Goal: Task Accomplishment & Management: Complete application form

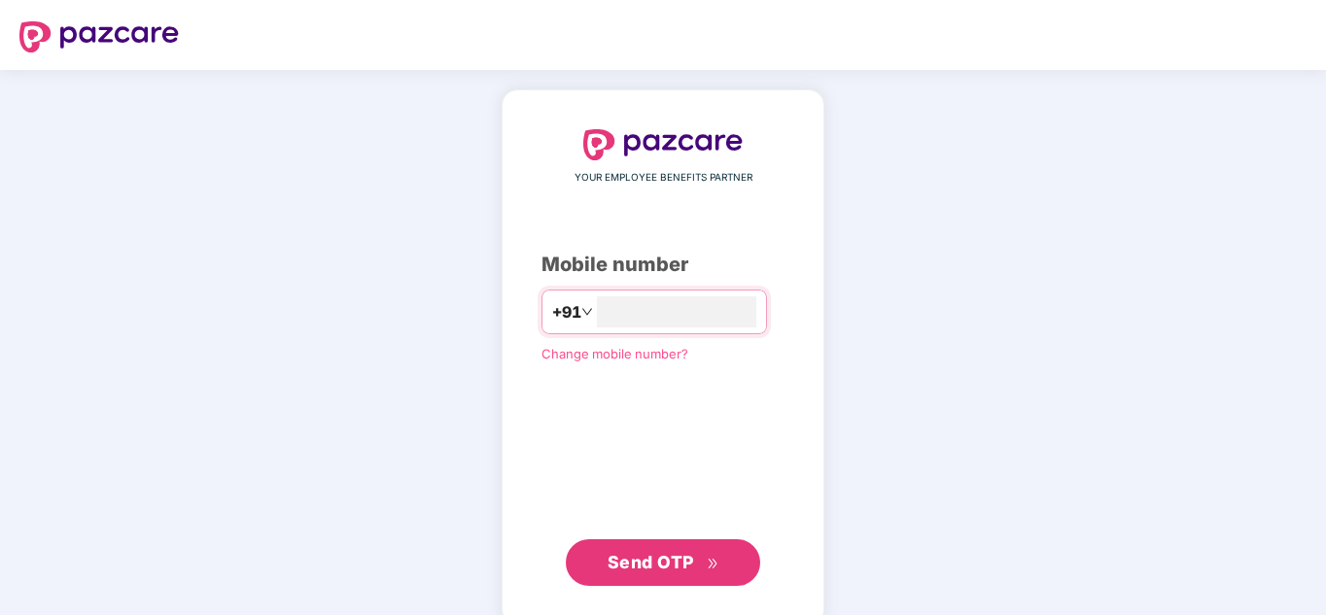
type input "**********"
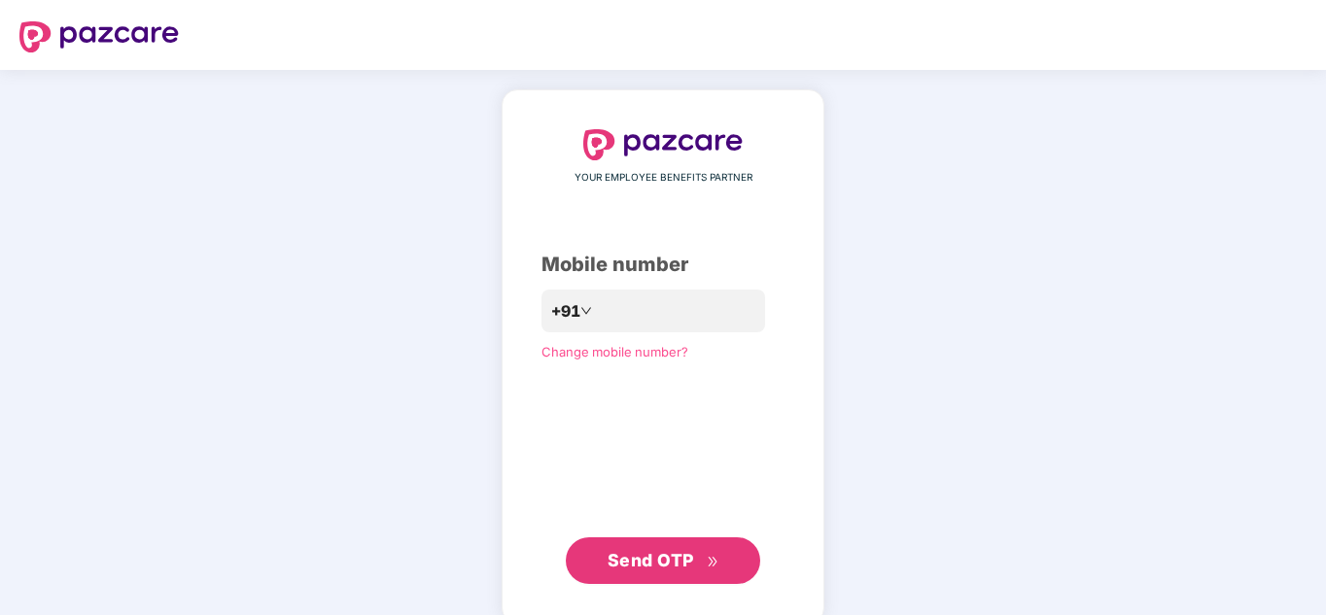
click at [658, 558] on span "Send OTP" at bounding box center [651, 560] width 87 height 20
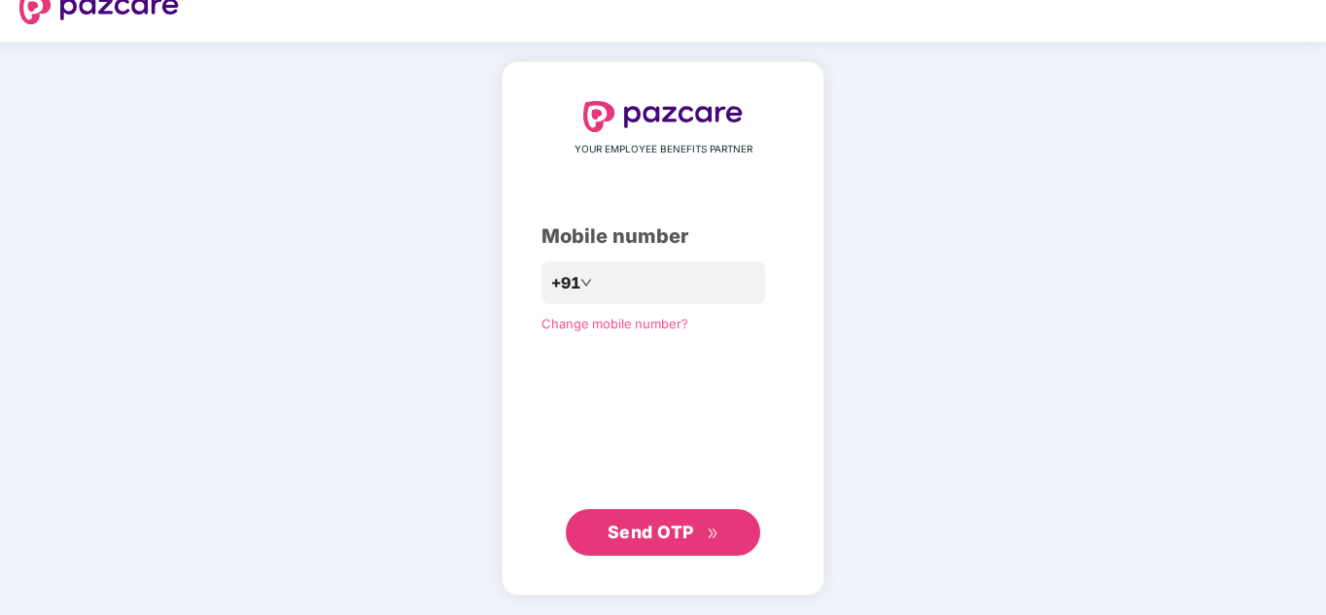
click at [662, 537] on span "Send OTP" at bounding box center [651, 532] width 87 height 20
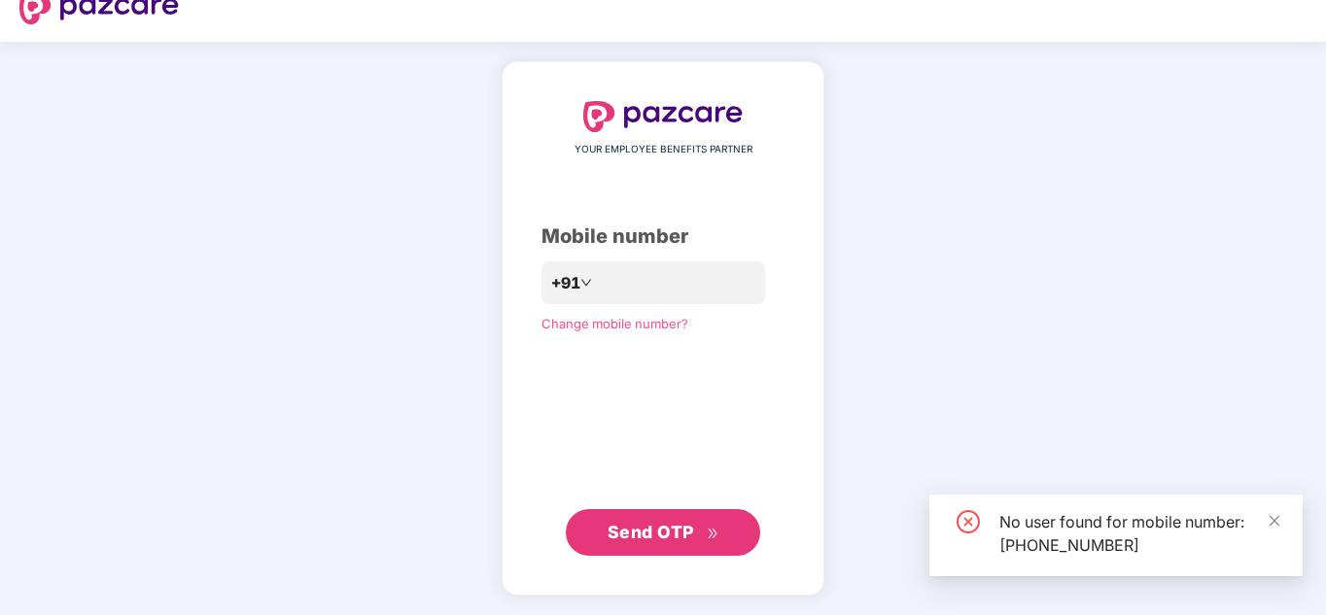
click at [1281, 516] on div "No user found for mobile number: [PHONE_NUMBER]" at bounding box center [1115, 536] width 373 height 82
